Goal: Use online tool/utility: Utilize a website feature to perform a specific function

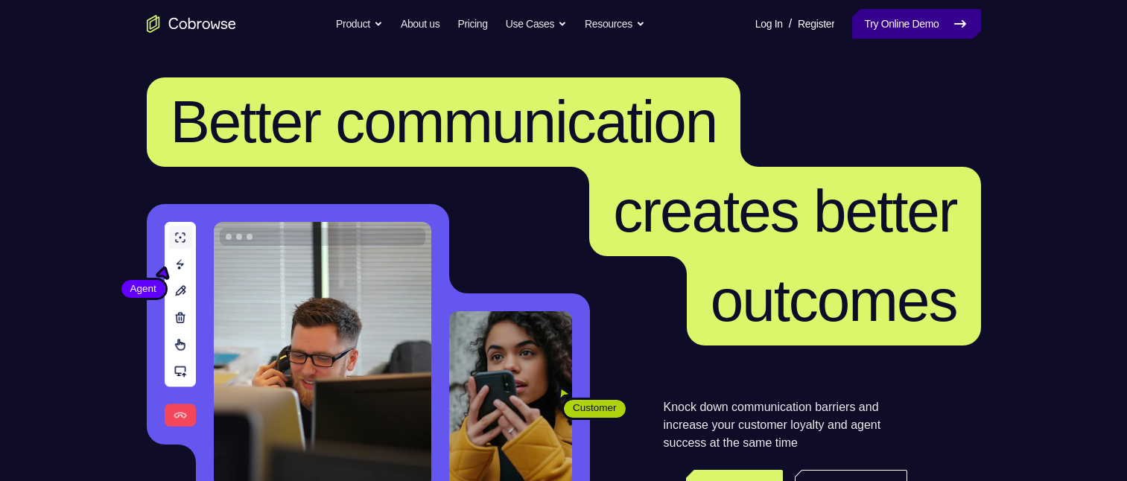
click at [916, 26] on link "Try Online Demo" at bounding box center [916, 24] width 128 height 30
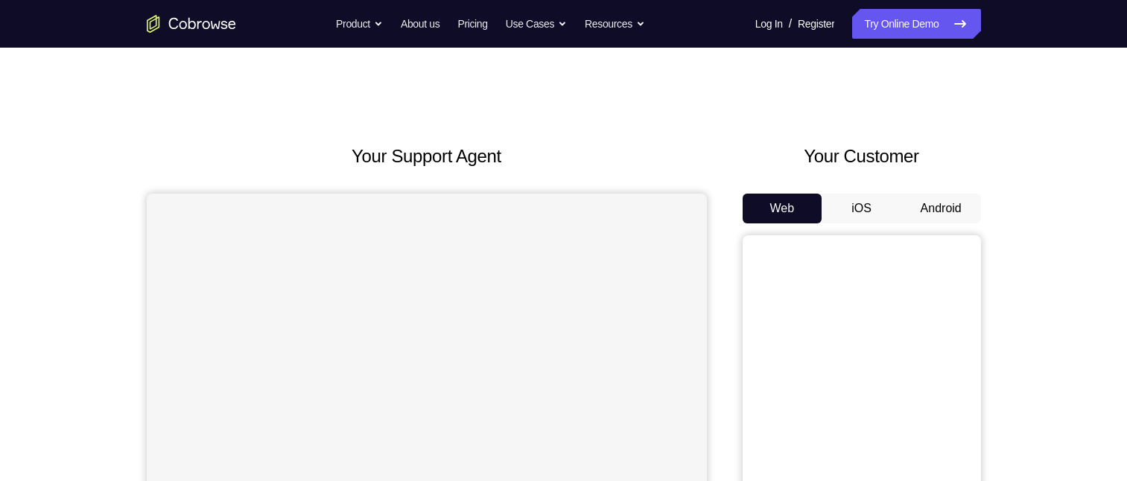
click at [942, 206] on button "Android" at bounding box center [942, 209] width 80 height 30
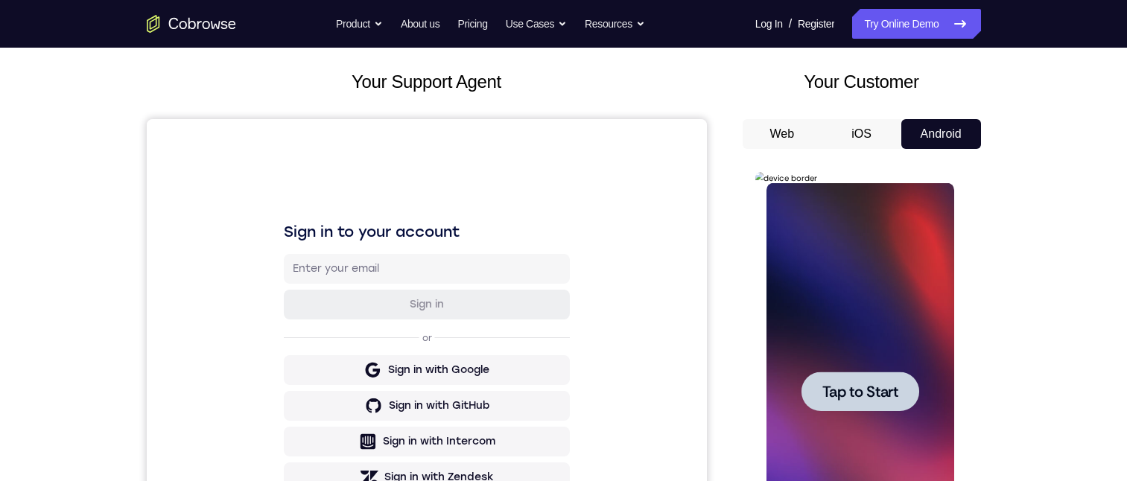
scroll to position [224, 0]
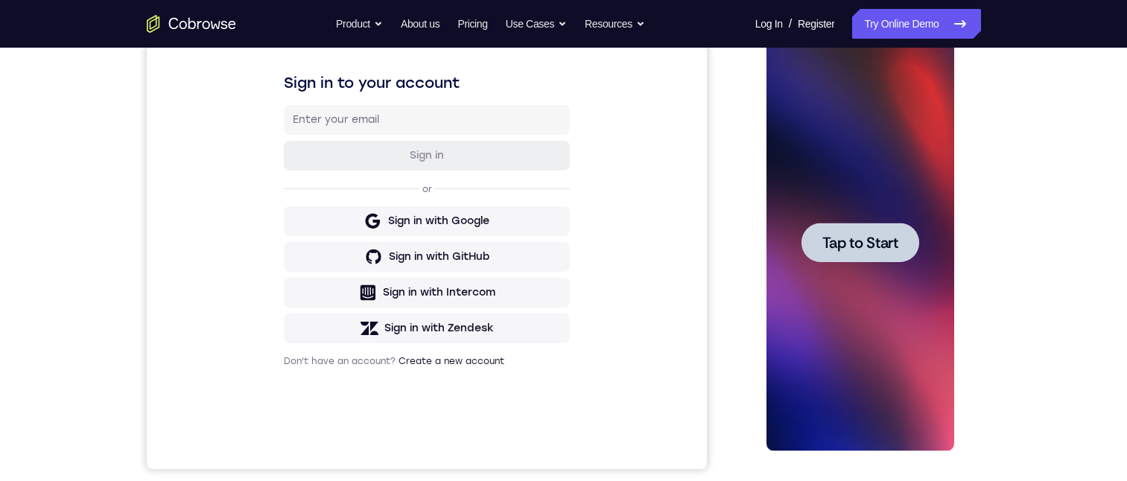
click at [862, 241] on span "Tap to Start" at bounding box center [861, 242] width 76 height 15
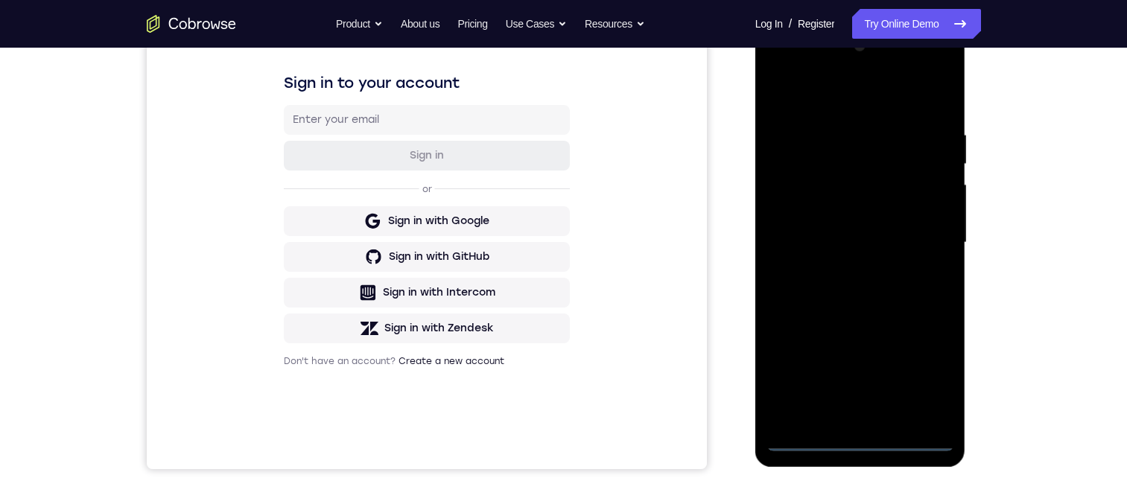
click at [855, 437] on div at bounding box center [861, 242] width 188 height 417
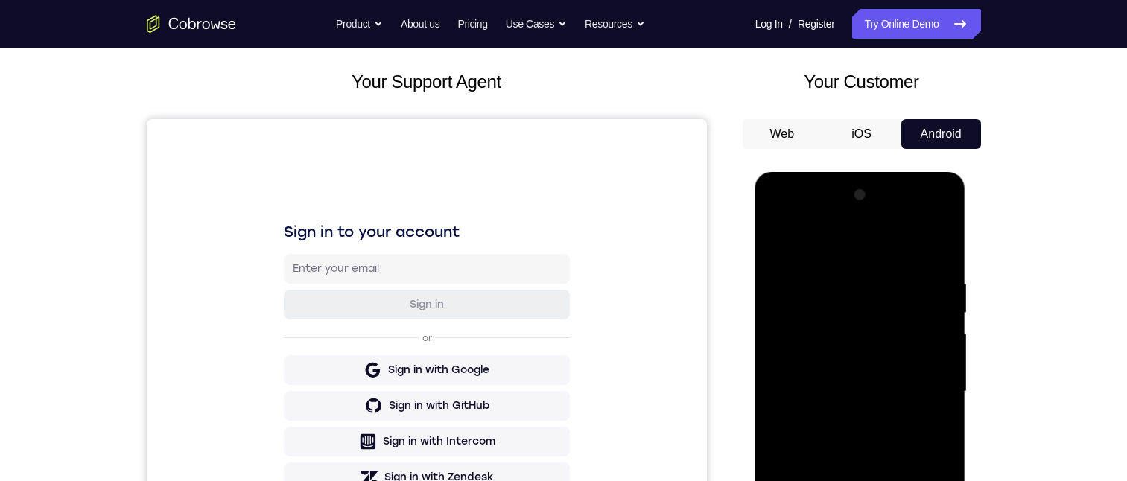
click at [931, 481] on div at bounding box center [861, 391] width 188 height 417
click at [848, 238] on div at bounding box center [861, 391] width 188 height 417
drag, startPoint x: 933, startPoint y: 393, endPoint x: 1810, endPoint y: 448, distance: 878.7
click at [933, 393] on div at bounding box center [861, 391] width 188 height 417
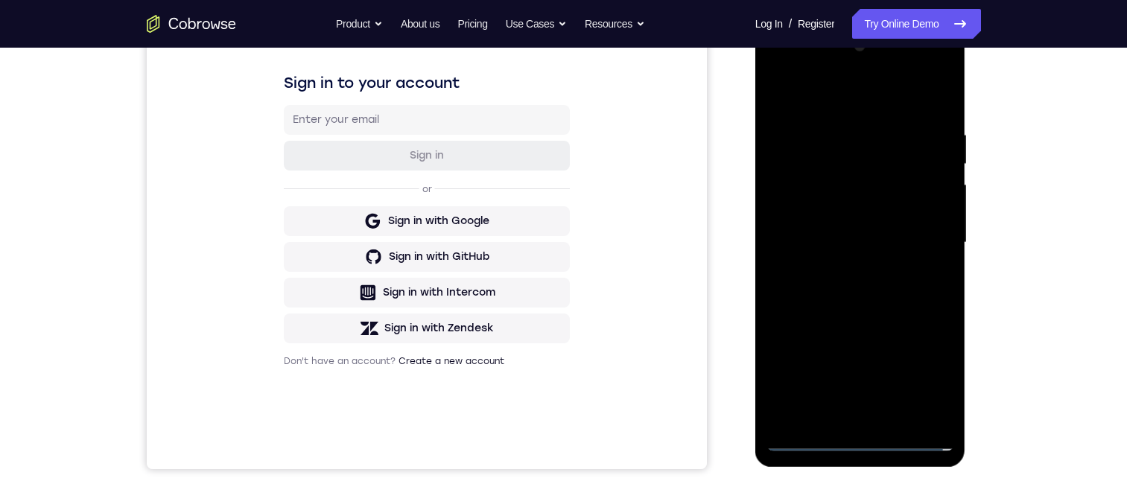
click at [839, 419] on div at bounding box center [861, 242] width 188 height 417
click at [825, 221] on div at bounding box center [861, 242] width 188 height 417
click at [823, 207] on div at bounding box center [861, 242] width 188 height 417
click at [891, 239] on div at bounding box center [861, 242] width 188 height 417
click at [902, 290] on div at bounding box center [861, 242] width 188 height 417
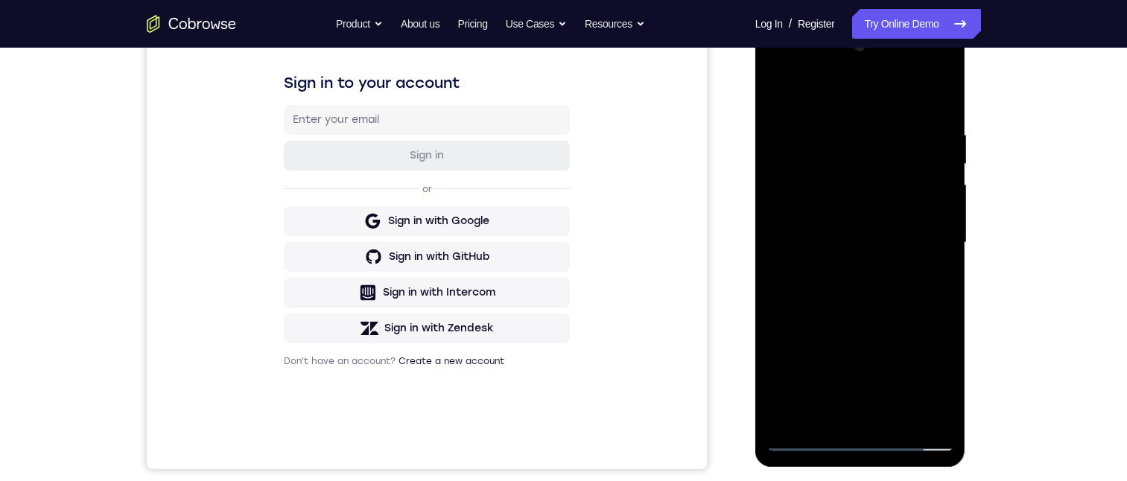
click at [884, 308] on div at bounding box center [861, 242] width 188 height 417
click at [834, 124] on div at bounding box center [861, 242] width 188 height 417
click at [940, 196] on div at bounding box center [861, 242] width 188 height 417
click at [939, 273] on div at bounding box center [861, 242] width 188 height 417
click at [945, 308] on div at bounding box center [861, 242] width 188 height 417
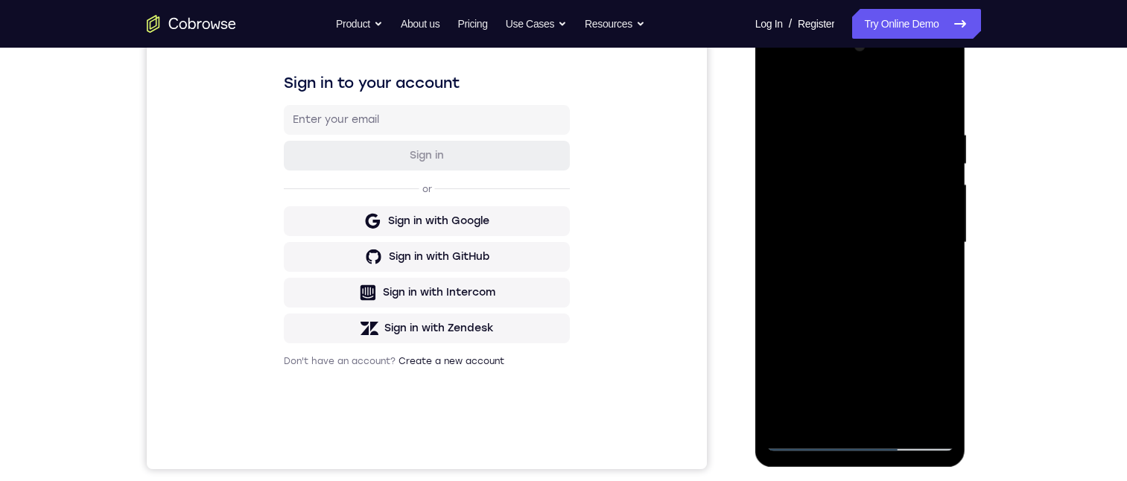
click at [951, 313] on div at bounding box center [861, 242] width 188 height 417
click at [921, 409] on div at bounding box center [861, 242] width 188 height 417
click at [940, 332] on div at bounding box center [861, 242] width 188 height 417
drag, startPoint x: 930, startPoint y: 314, endPoint x: 735, endPoint y: 308, distance: 195.3
click at [755, 308] on html "Online web based iOS Simulators and Android Emulators. Run iPhone, iPad, Mobile…" at bounding box center [861, 246] width 212 height 447
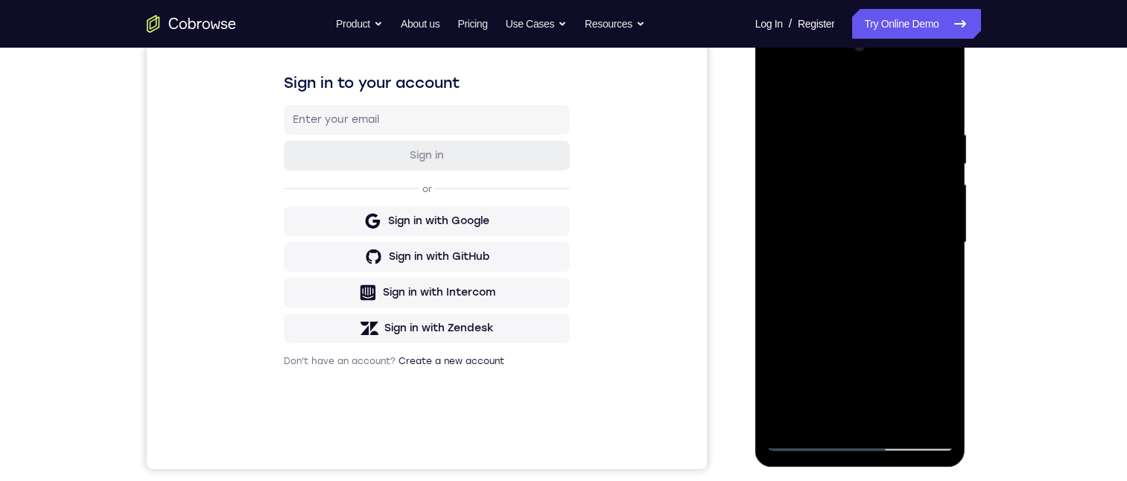
drag, startPoint x: 921, startPoint y: 294, endPoint x: 791, endPoint y: 295, distance: 130.4
click at [791, 295] on div at bounding box center [861, 242] width 188 height 417
drag, startPoint x: 947, startPoint y: 294, endPoint x: 887, endPoint y: 278, distance: 62.5
click at [788, 281] on div at bounding box center [861, 242] width 188 height 417
click at [932, 98] on div at bounding box center [861, 242] width 188 height 417
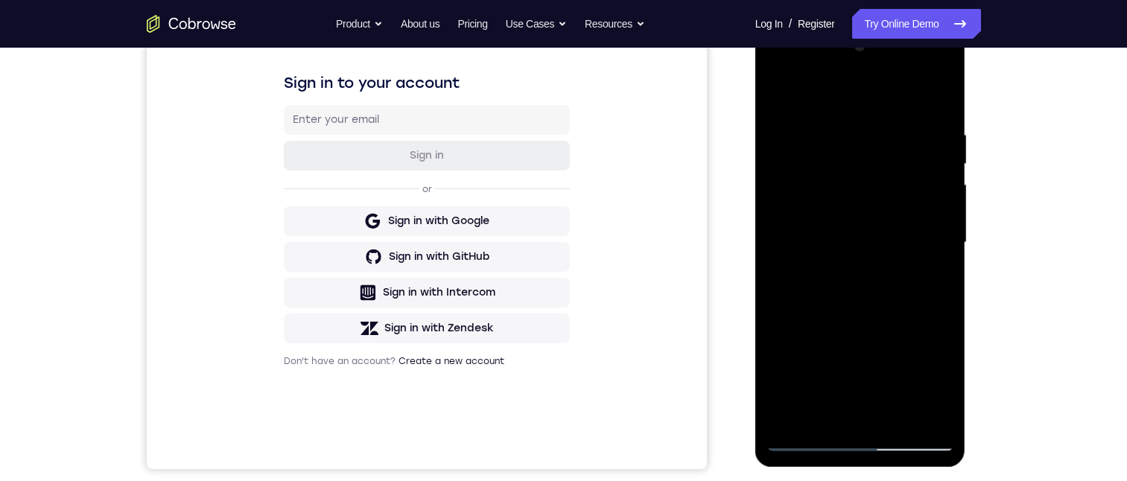
click at [897, 412] on div at bounding box center [861, 242] width 188 height 417
click at [878, 321] on div at bounding box center [861, 242] width 188 height 417
click at [861, 198] on div at bounding box center [861, 242] width 188 height 417
click at [931, 278] on div at bounding box center [861, 242] width 188 height 417
click at [930, 282] on div at bounding box center [861, 242] width 188 height 417
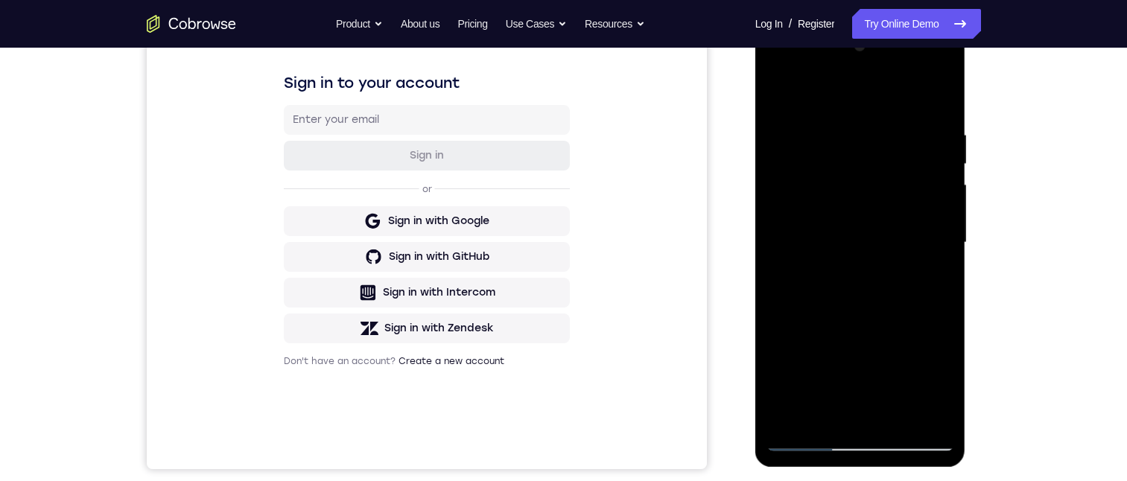
click at [946, 387] on div at bounding box center [861, 242] width 188 height 417
click at [937, 271] on div at bounding box center [861, 242] width 188 height 417
click at [924, 279] on div at bounding box center [861, 242] width 188 height 417
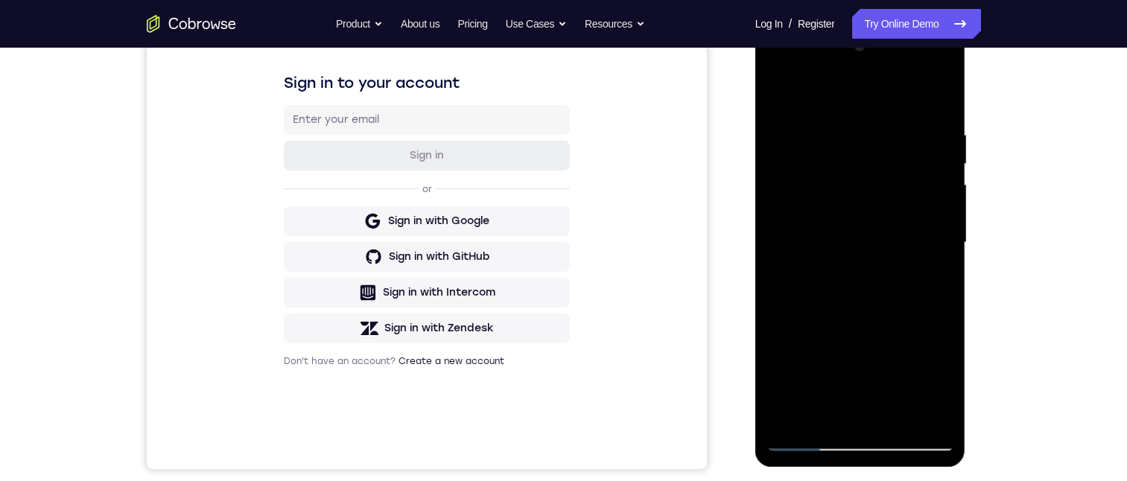
drag, startPoint x: 1508, startPoint y: 91, endPoint x: 886, endPoint y: 376, distance: 684.4
click at [887, 378] on div at bounding box center [861, 242] width 188 height 417
click at [858, 358] on div at bounding box center [861, 242] width 188 height 417
click at [891, 243] on div at bounding box center [861, 242] width 188 height 417
click at [781, 94] on div at bounding box center [861, 242] width 188 height 417
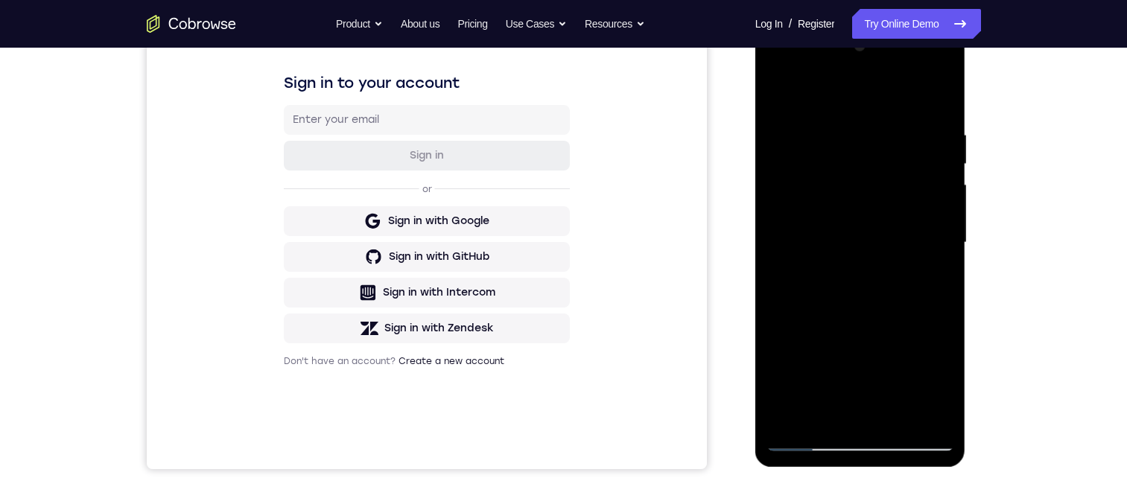
drag, startPoint x: 843, startPoint y: 346, endPoint x: 919, endPoint y: 69, distance: 287.4
click at [876, 183] on div at bounding box center [861, 242] width 188 height 417
drag, startPoint x: 867, startPoint y: 284, endPoint x: 897, endPoint y: 95, distance: 191.7
click at [897, 95] on div at bounding box center [861, 242] width 188 height 417
click at [864, 366] on div at bounding box center [861, 242] width 188 height 417
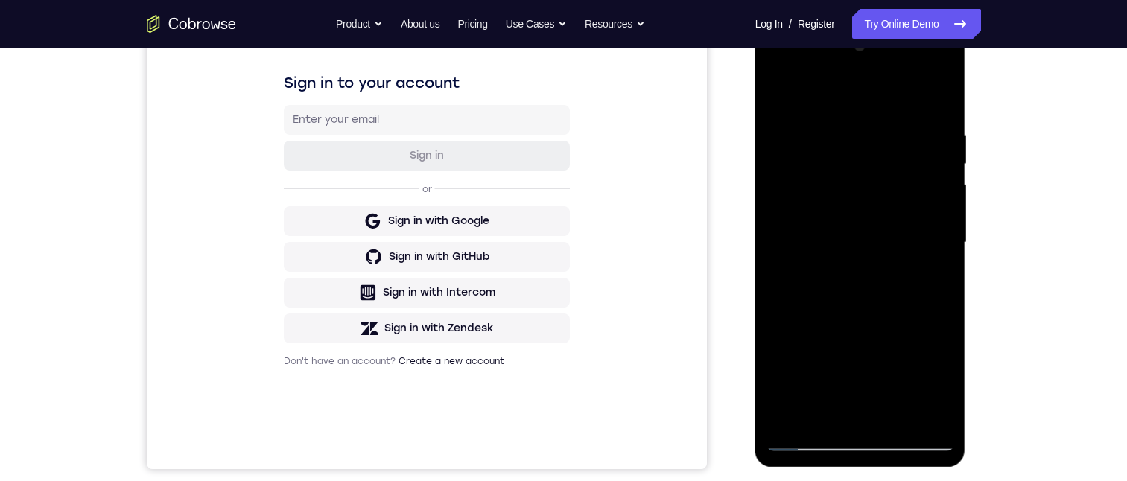
click at [781, 95] on div at bounding box center [861, 242] width 188 height 417
drag, startPoint x: 834, startPoint y: 350, endPoint x: 852, endPoint y: 186, distance: 165.5
click at [852, 186] on div at bounding box center [861, 242] width 188 height 417
drag, startPoint x: 840, startPoint y: 383, endPoint x: 839, endPoint y: 250, distance: 133.4
click at [839, 250] on div at bounding box center [861, 242] width 188 height 417
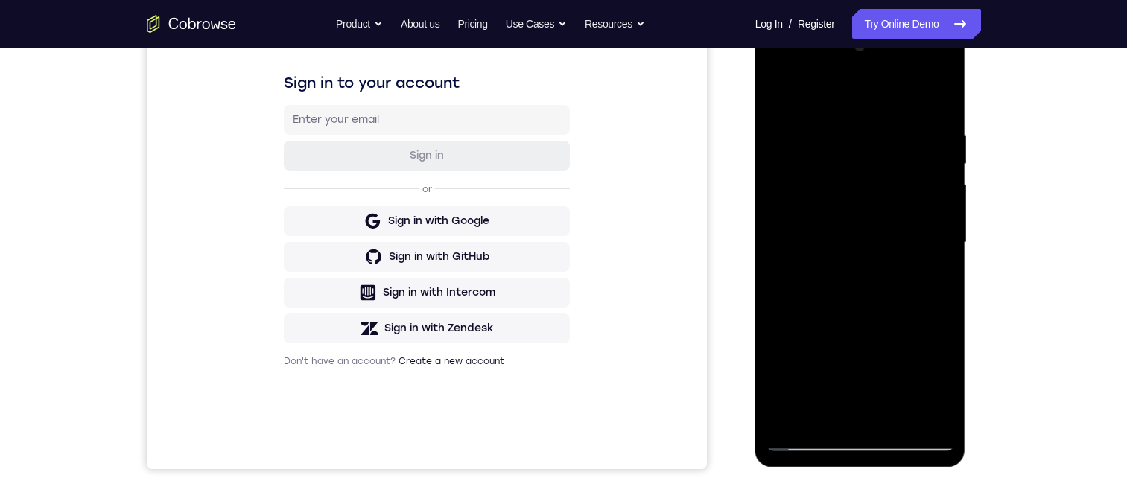
drag, startPoint x: 778, startPoint y: 92, endPoint x: 1510, endPoint y: 121, distance: 732.9
click at [778, 92] on div at bounding box center [861, 242] width 188 height 417
click at [940, 94] on div at bounding box center [861, 242] width 188 height 417
click at [779, 93] on div at bounding box center [861, 242] width 188 height 417
drag, startPoint x: 905, startPoint y: 291, endPoint x: 897, endPoint y: 134, distance: 157.4
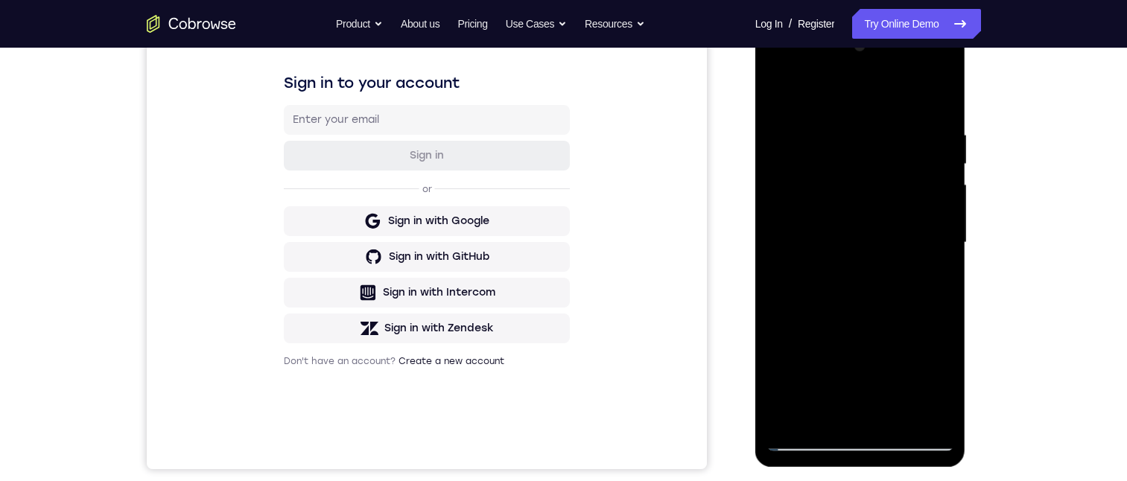
click at [897, 134] on div at bounding box center [861, 242] width 188 height 417
drag, startPoint x: 876, startPoint y: 360, endPoint x: 884, endPoint y: 244, distance: 116.5
click at [884, 244] on div at bounding box center [861, 242] width 188 height 417
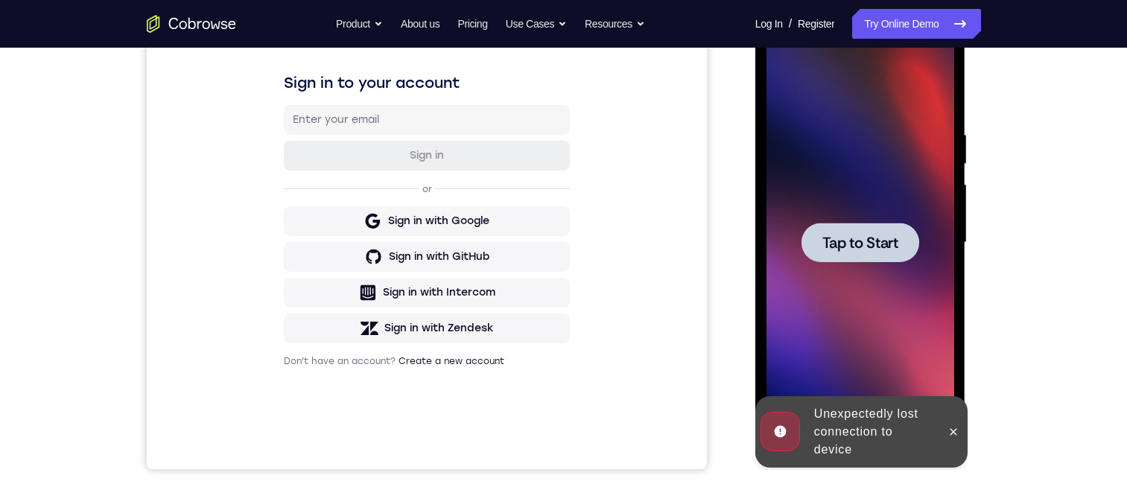
click at [882, 238] on span "Tap to Start" at bounding box center [861, 242] width 76 height 15
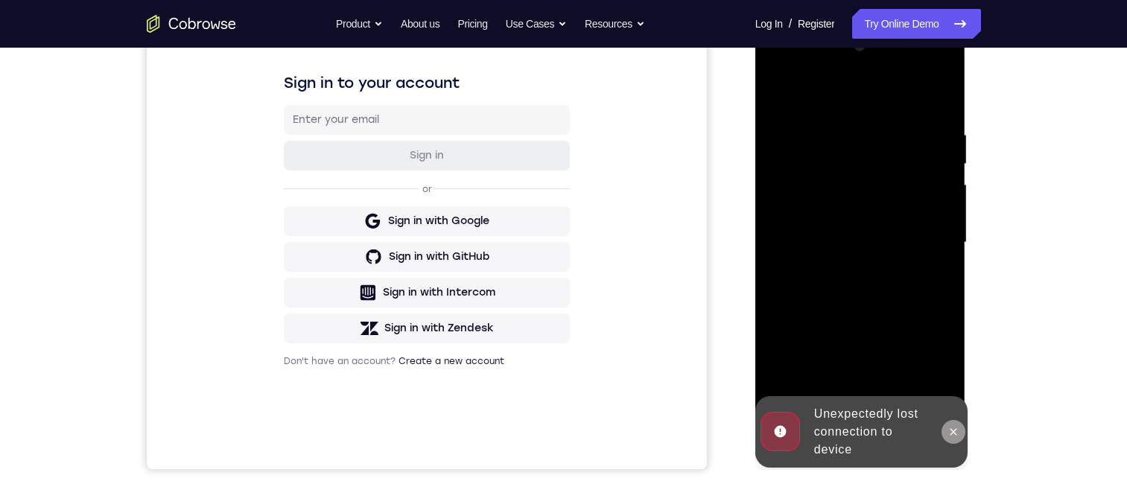
click at [948, 435] on icon at bounding box center [954, 432] width 12 height 12
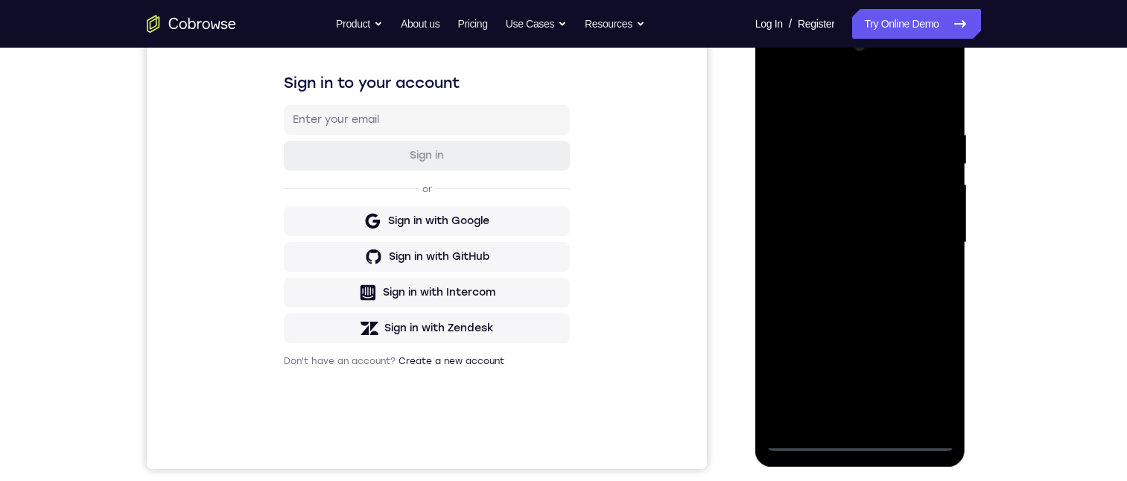
click at [861, 439] on div at bounding box center [861, 242] width 188 height 417
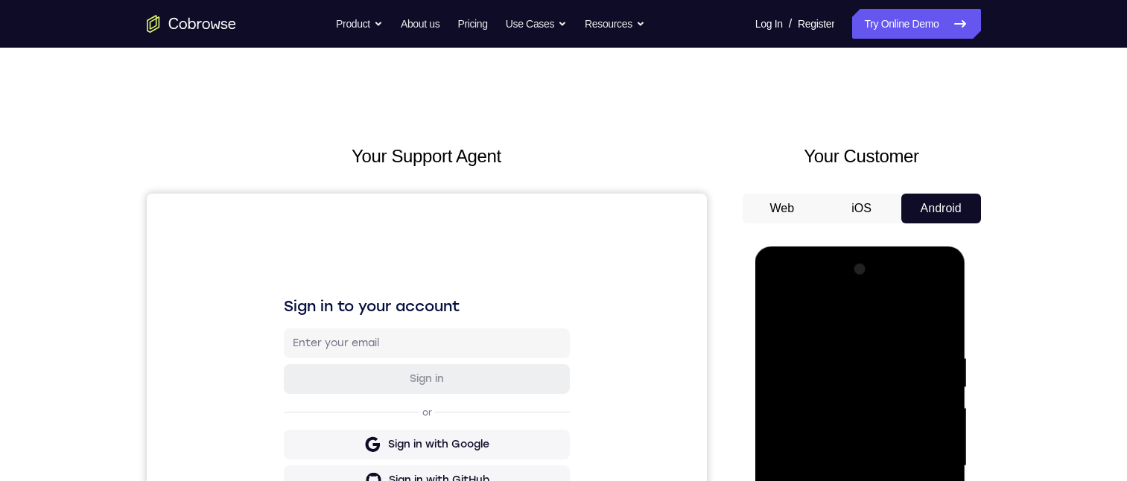
scroll to position [373, 0]
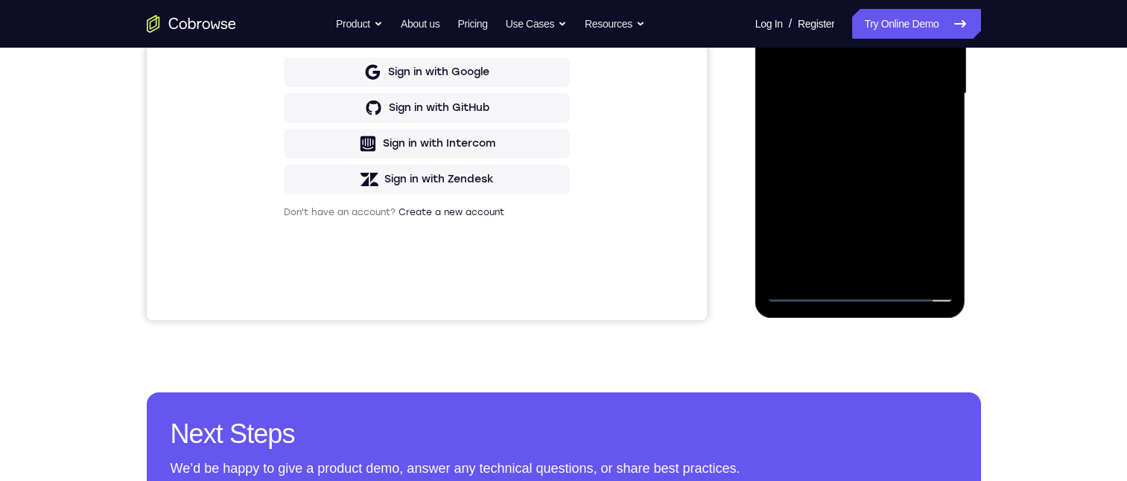
drag, startPoint x: 861, startPoint y: 191, endPoint x: 859, endPoint y: 44, distance: 146.8
click at [859, 44] on div at bounding box center [861, 93] width 188 height 417
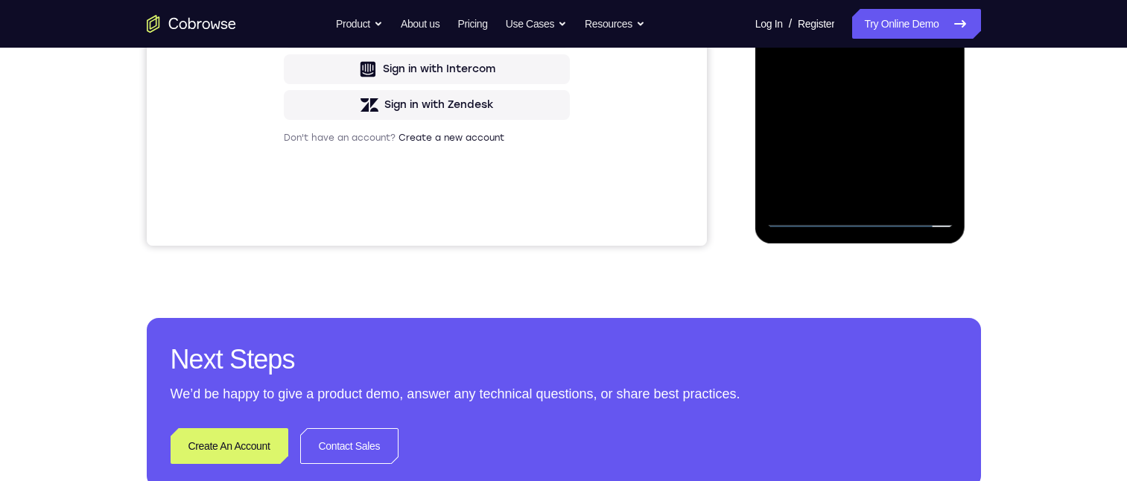
scroll to position [224, 0]
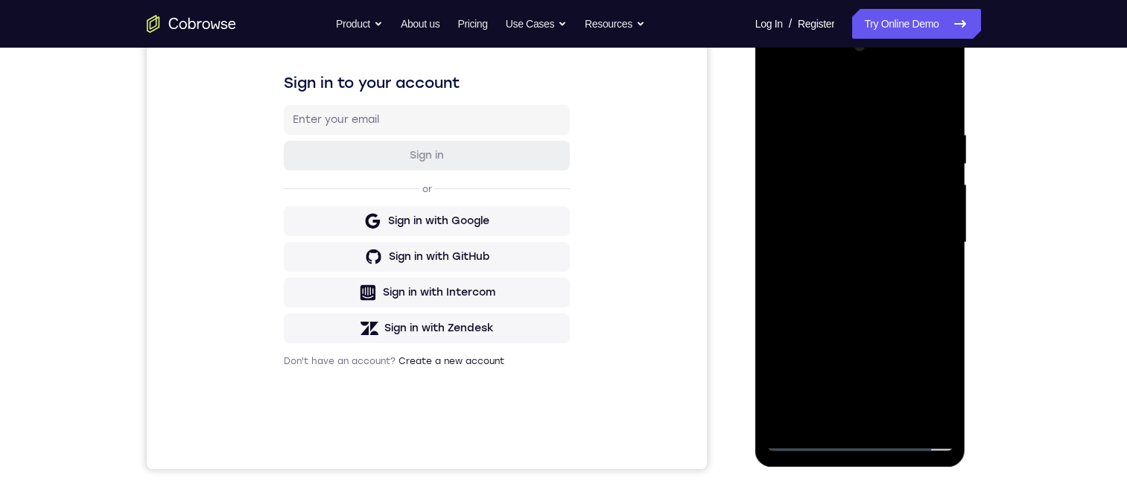
click at [791, 213] on div at bounding box center [861, 242] width 188 height 417
click at [863, 282] on div at bounding box center [861, 242] width 188 height 417
click at [887, 416] on div at bounding box center [861, 242] width 188 height 417
click at [868, 184] on div at bounding box center [861, 242] width 188 height 417
click at [857, 151] on div at bounding box center [861, 242] width 188 height 417
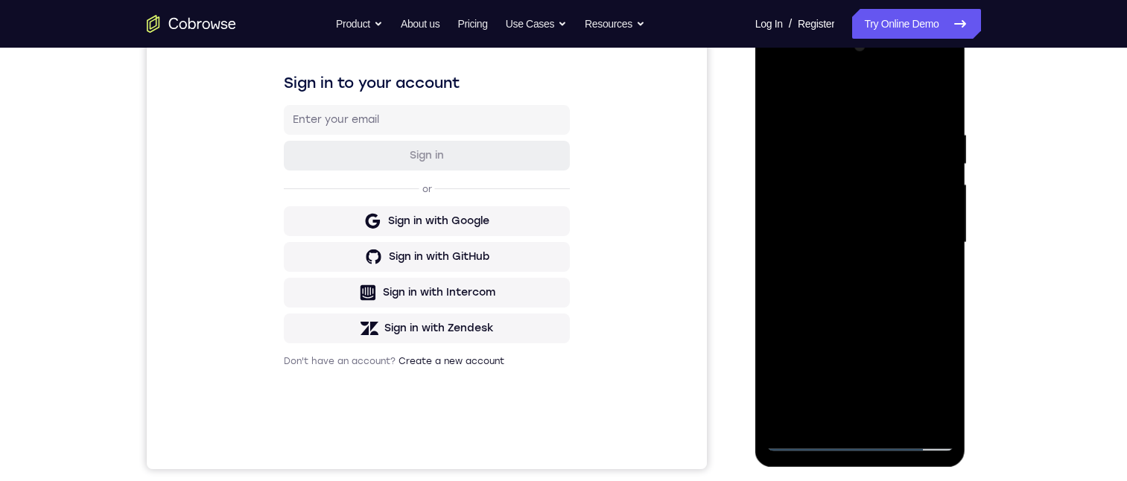
click at [879, 182] on div at bounding box center [861, 242] width 188 height 417
